Goal: Navigation & Orientation: Find specific page/section

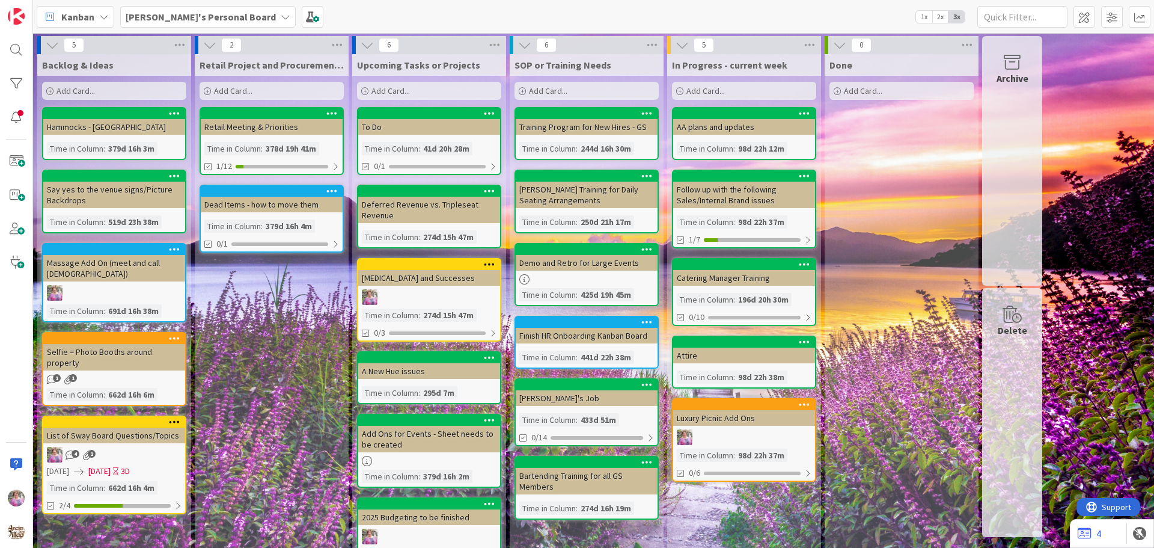
click at [194, 16] on b "[PERSON_NAME]'s Personal Board" at bounding box center [201, 17] width 150 height 12
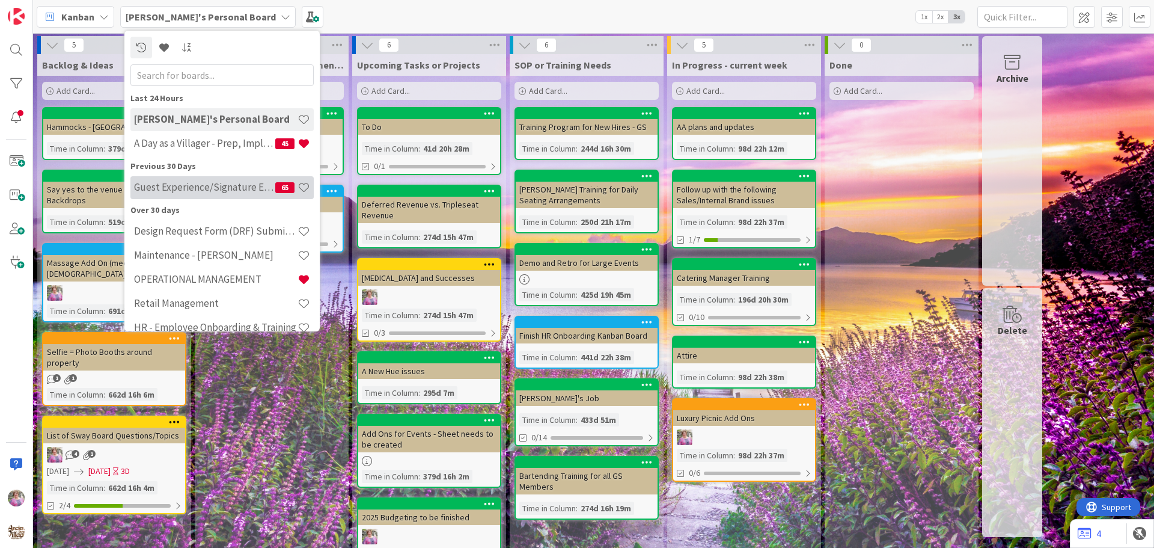
click at [194, 188] on h4 "Guest Experience/Signature Events" at bounding box center [204, 187] width 141 height 12
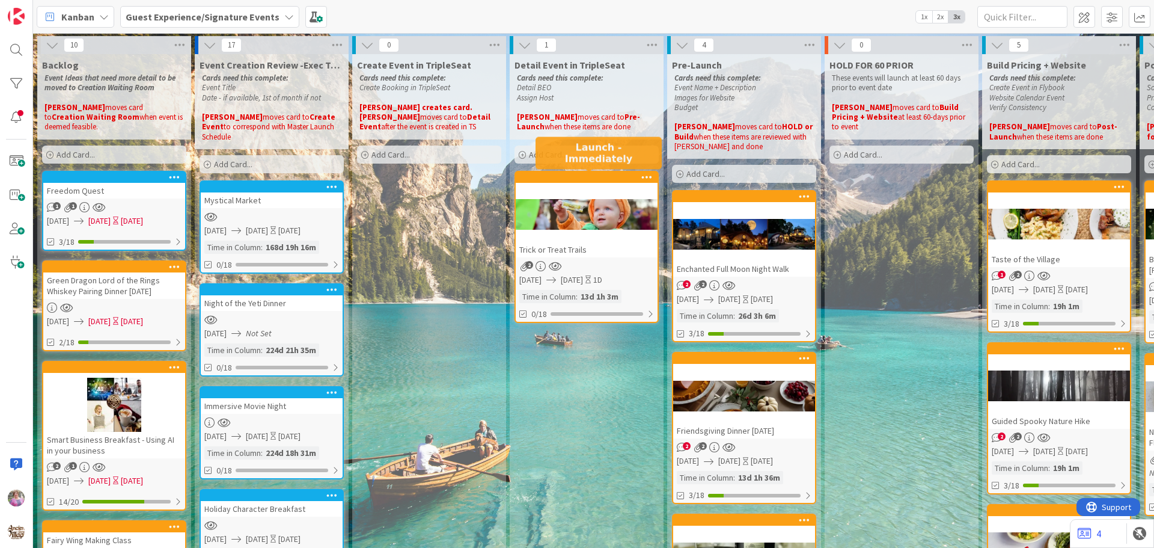
click at [611, 179] on div at bounding box center [589, 177] width 136 height 8
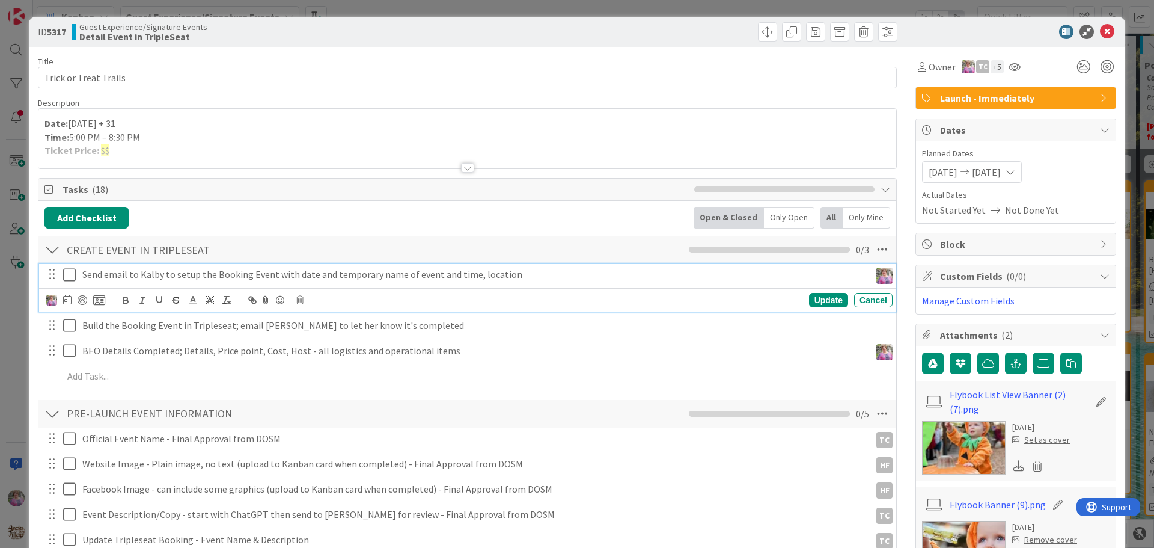
click at [75, 272] on icon at bounding box center [72, 275] width 18 height 14
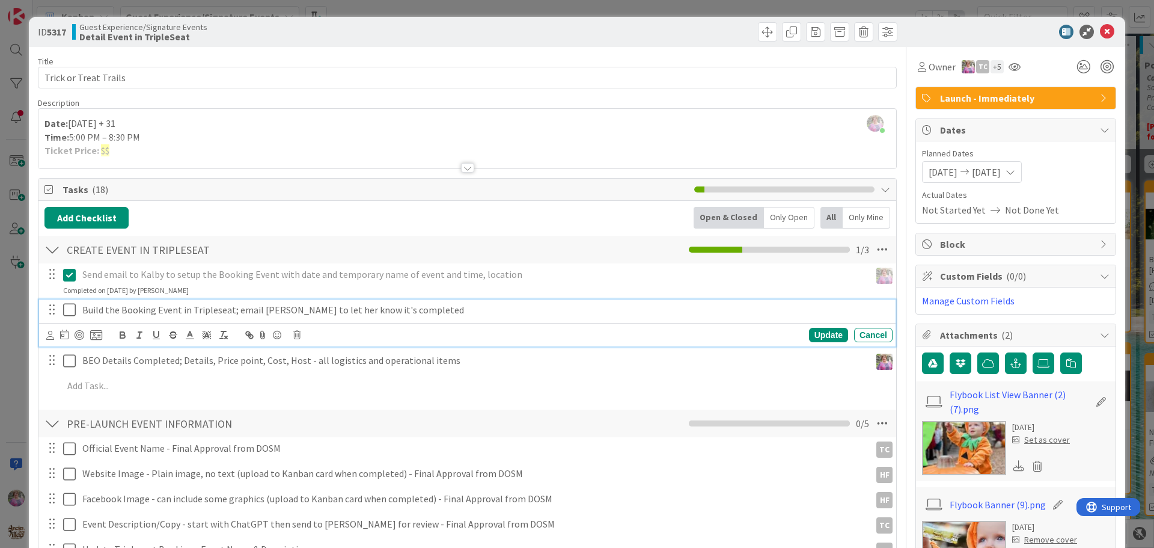
click at [67, 306] on icon at bounding box center [72, 309] width 18 height 14
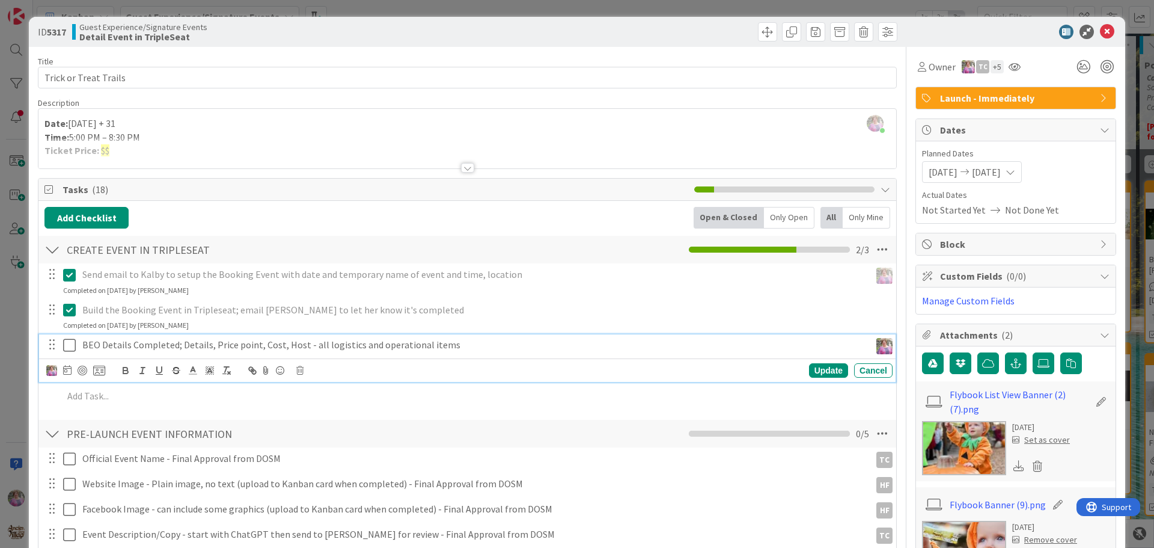
click at [67, 340] on icon at bounding box center [72, 345] width 18 height 14
